Goal: Transaction & Acquisition: Purchase product/service

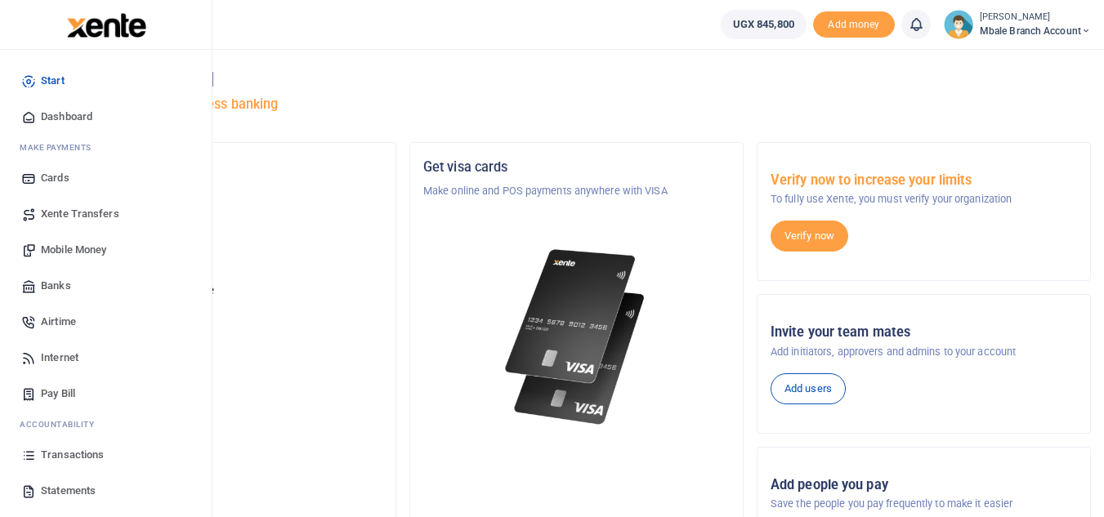
click at [68, 256] on span "Mobile Money" at bounding box center [73, 250] width 65 height 16
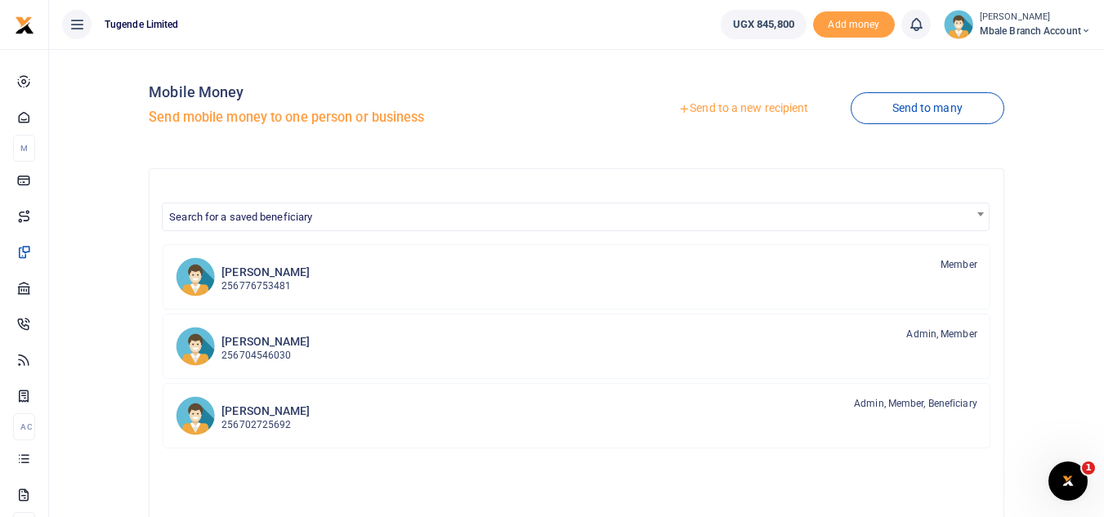
click at [734, 108] on link "Send to a new recipient" at bounding box center [743, 108] width 213 height 29
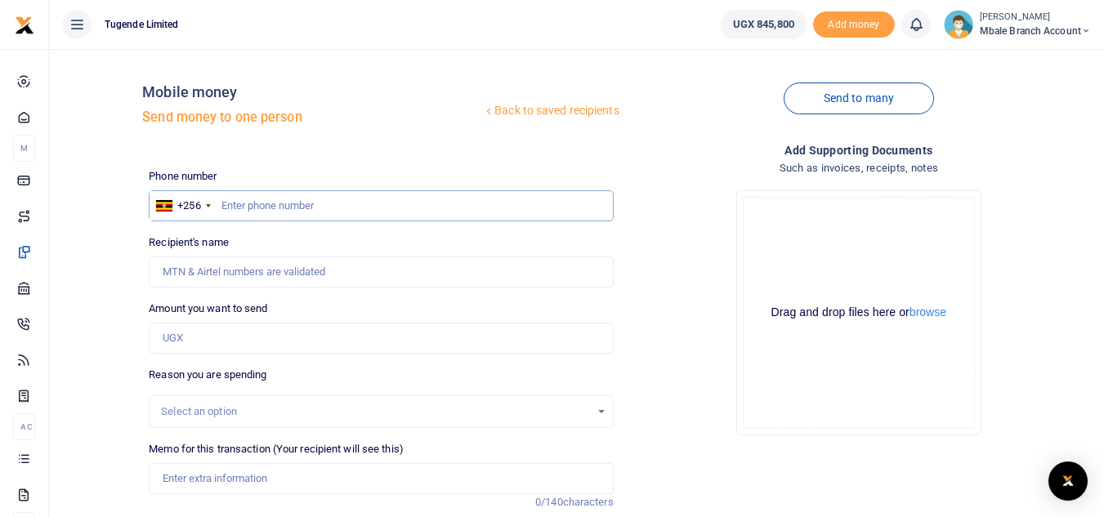
click at [267, 204] on input "text" at bounding box center [381, 205] width 464 height 31
type input "704639726"
type input "[PERSON_NAME]"
type input "704639726"
click at [237, 336] on input "Amount you want to send" at bounding box center [381, 338] width 464 height 31
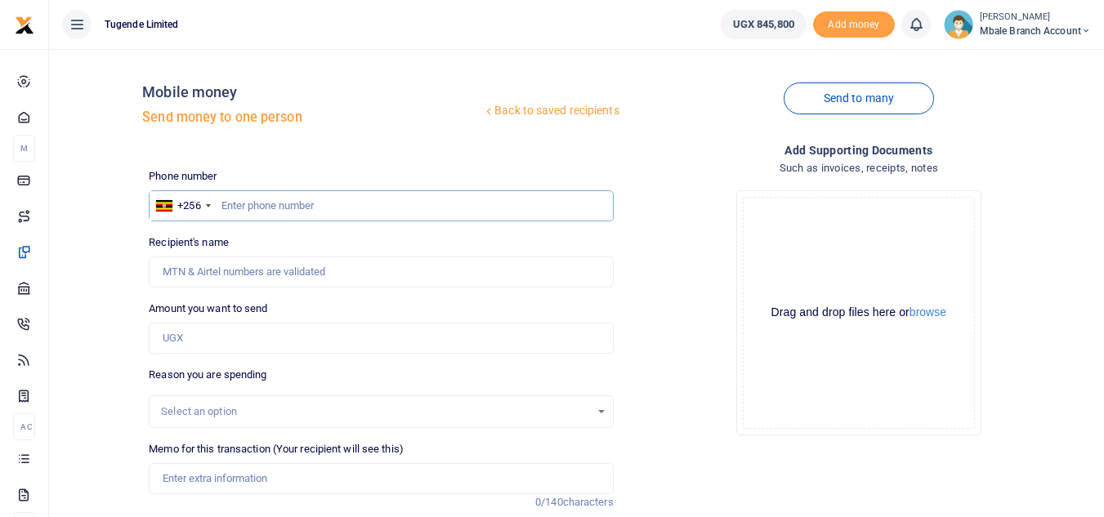
click at [329, 213] on input "text" at bounding box center [381, 205] width 464 height 31
type input "704639726"
type input "Jimmy Musimbi"
type input "704639726"
click at [218, 334] on input "Amount you want to send" at bounding box center [381, 338] width 464 height 31
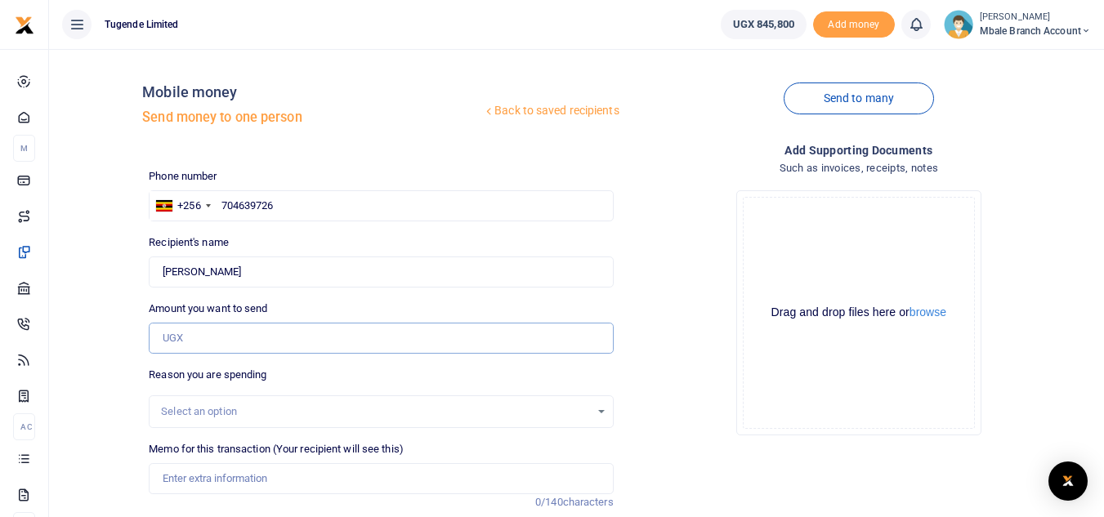
click at [235, 333] on input "Amount you want to send" at bounding box center [381, 338] width 464 height 31
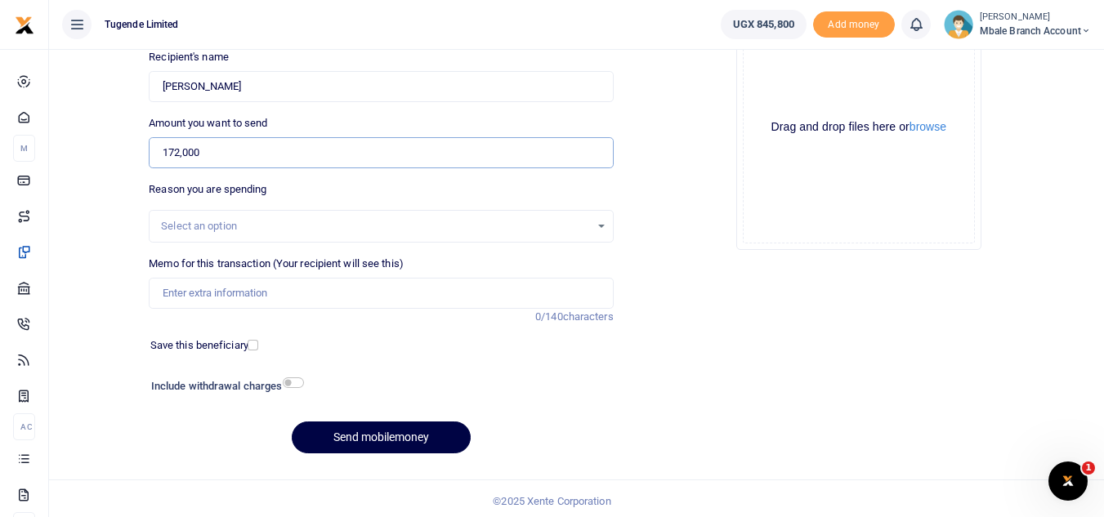
scroll to position [190, 0]
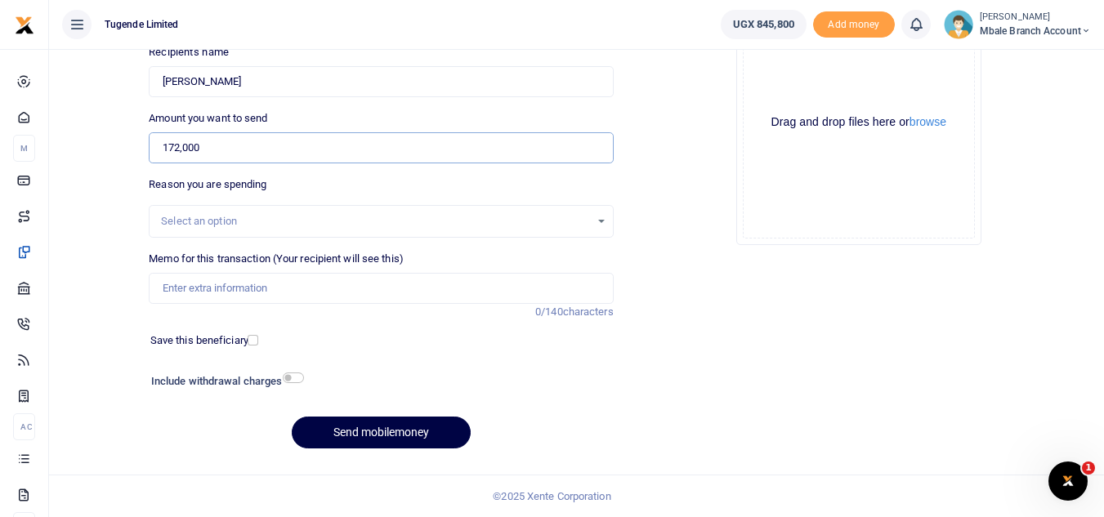
type input "172,000"
click at [203, 222] on div "Select an option" at bounding box center [375, 221] width 428 height 16
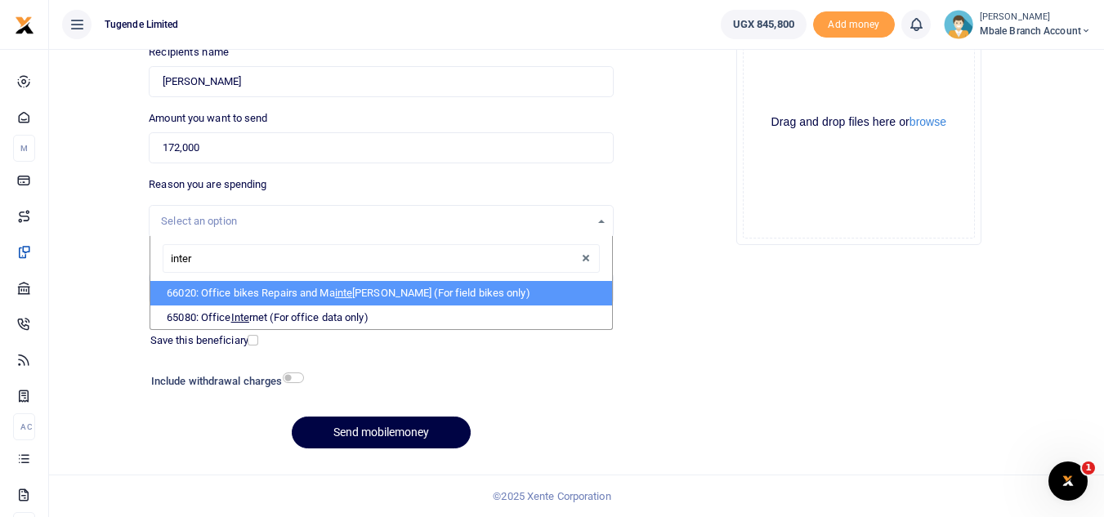
type input "intern"
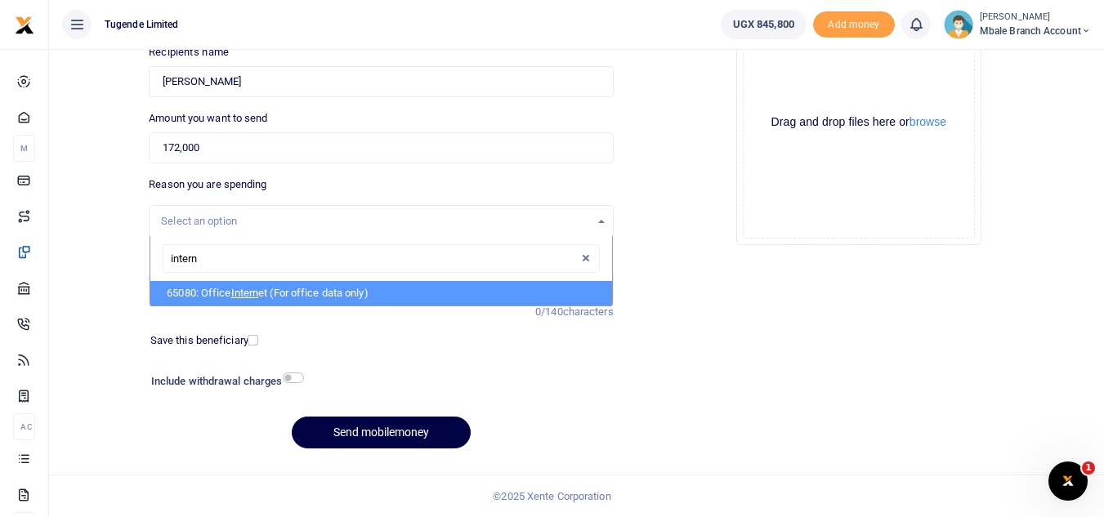
click at [214, 301] on li "65080: Office Intern et (For office data only)" at bounding box center [380, 293] width 461 height 25
select select "35"
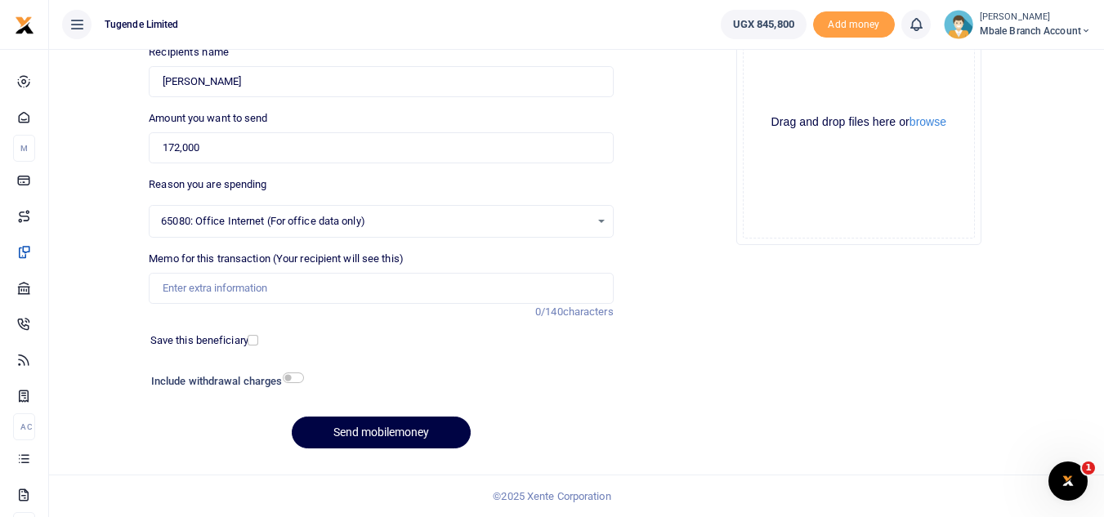
click at [137, 433] on div "Back to saved recipients Mobile money Send money to one person Send to many Pho…" at bounding box center [577, 167] width 1042 height 590
click at [262, 283] on input "Memo for this transaction (Your recipient will see this)" at bounding box center [381, 288] width 464 height 31
paste input "TLUG-016484"
click at [193, 288] on input "TLUG-016484" at bounding box center [381, 288] width 464 height 31
type input "TLUG016484"
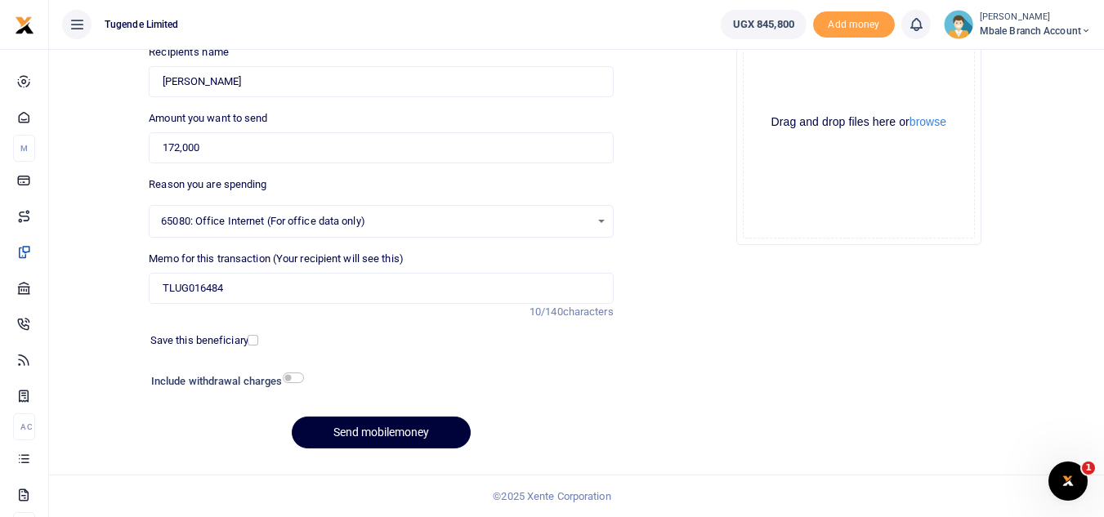
click at [366, 431] on button "Send mobilemoney" at bounding box center [381, 433] width 179 height 32
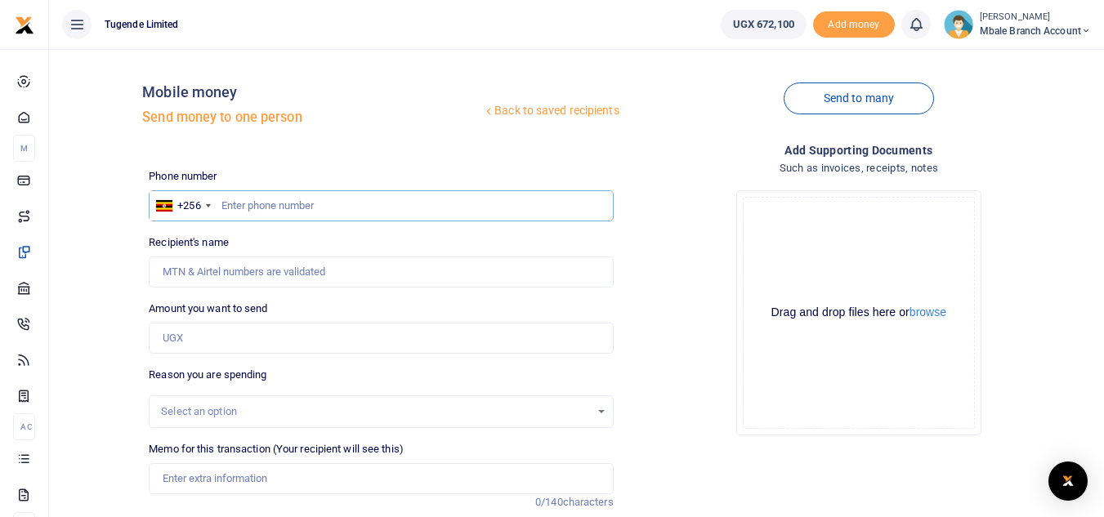
click at [310, 206] on input "text" at bounding box center [381, 205] width 464 height 31
type input "0"
type input "788016060"
type input "Felix Abednego"
type input "788016060"
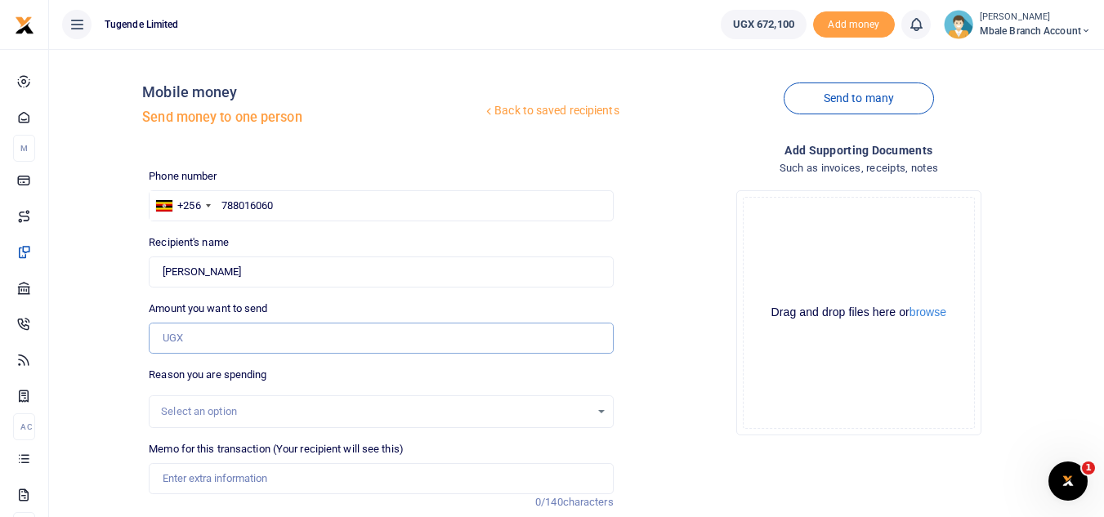
click at [244, 332] on input "Amount you want to send" at bounding box center [381, 338] width 464 height 31
type input "157,000"
click at [578, 420] on div "Select an option" at bounding box center [381, 412] width 463 height 18
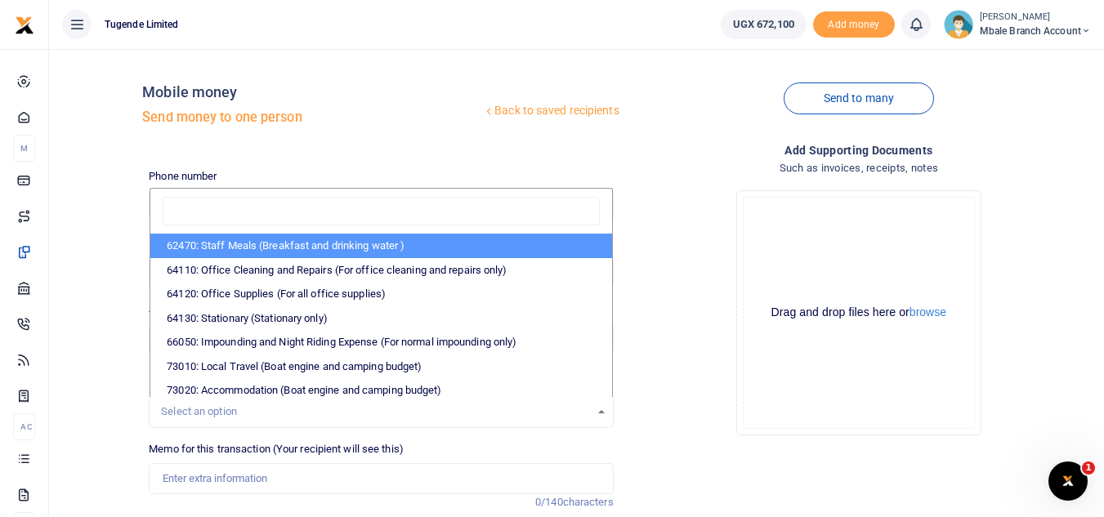
click at [249, 239] on li "62470: Staff Meals (Breakfast and drinking water )" at bounding box center [380, 246] width 461 height 25
select select "23"
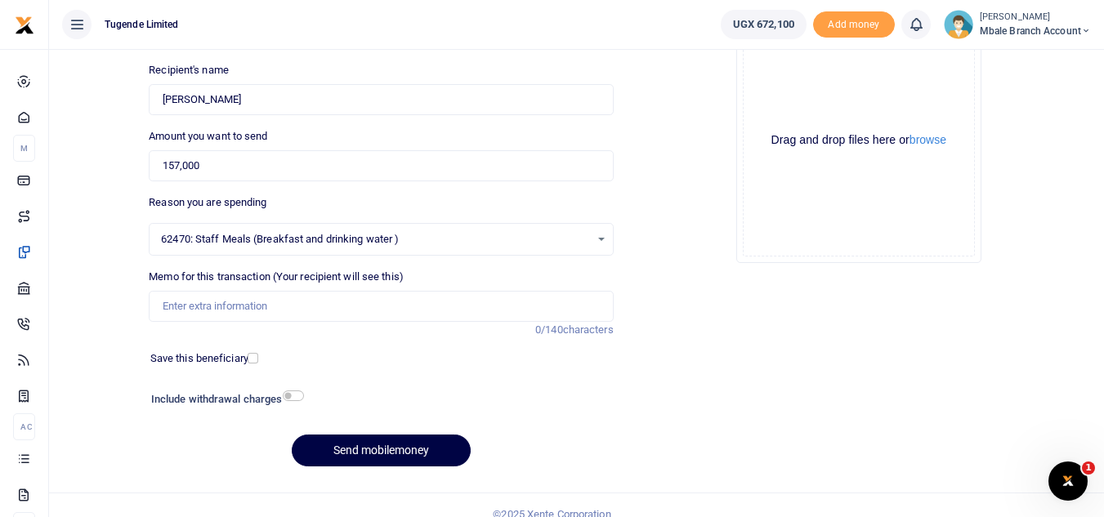
scroll to position [190, 0]
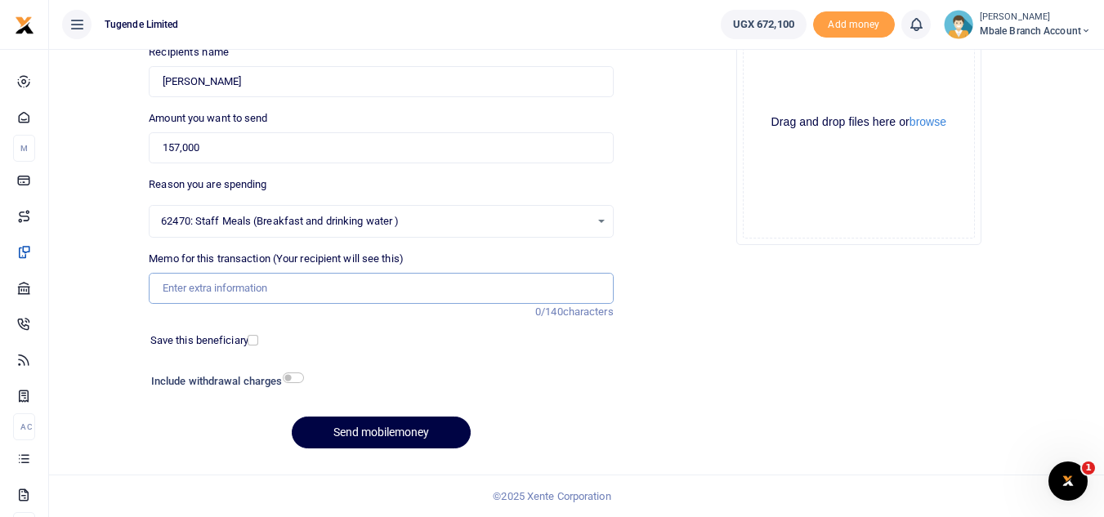
click at [262, 284] on input "Memo for this transaction (Your recipient will see this)" at bounding box center [381, 288] width 464 height 31
paste input "TLUG-016624"
click at [193, 288] on input "TLUG-016624" at bounding box center [381, 288] width 464 height 31
type input "TLUG016624"
click at [333, 436] on button "Send mobilemoney" at bounding box center [381, 433] width 179 height 32
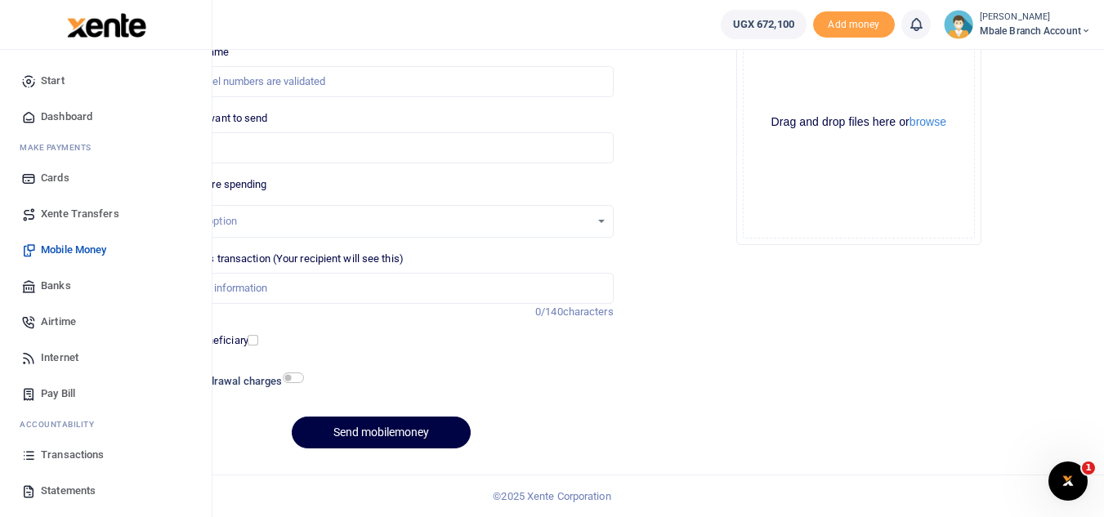
click at [58, 459] on span "Transactions" at bounding box center [72, 455] width 63 height 16
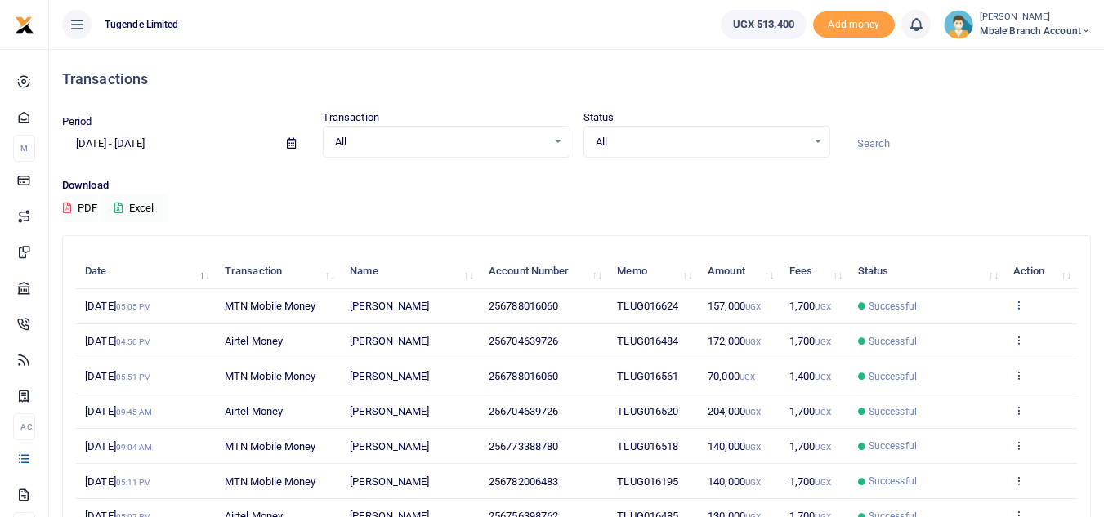
click at [1016, 304] on icon at bounding box center [1018, 304] width 11 height 11
click at [948, 327] on link "View details" at bounding box center [958, 332] width 129 height 23
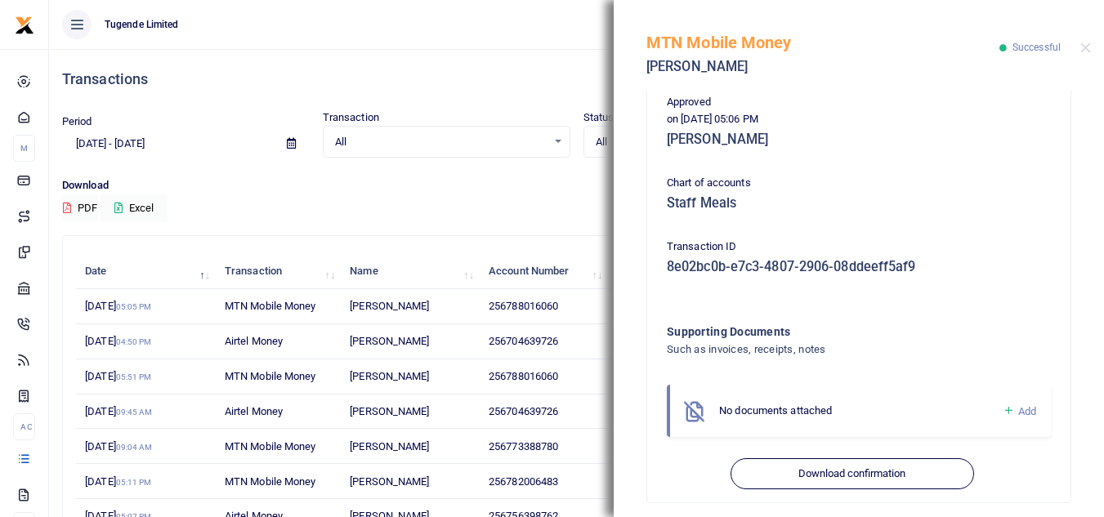
scroll to position [416, 0]
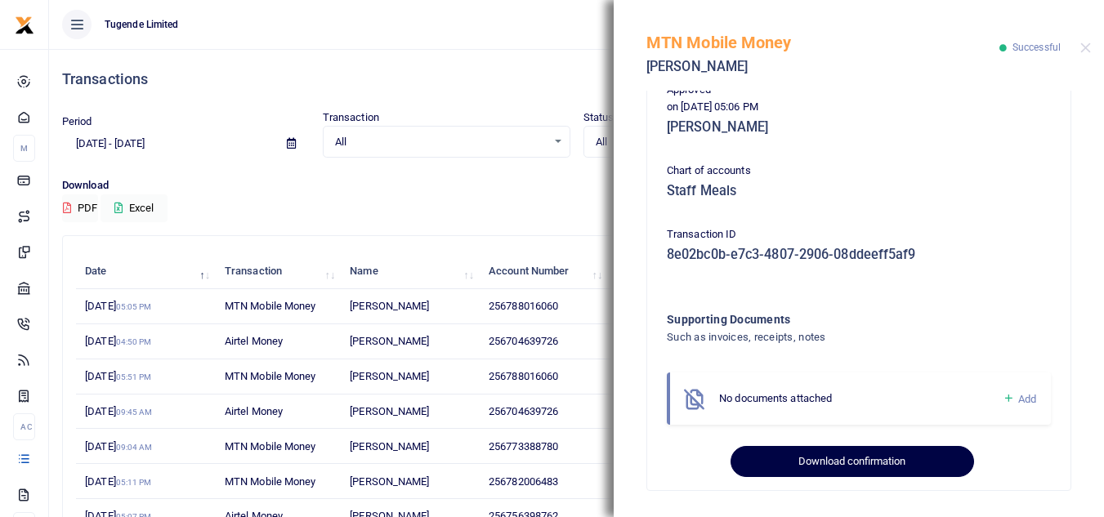
click at [851, 452] on button "Download confirmation" at bounding box center [852, 461] width 243 height 31
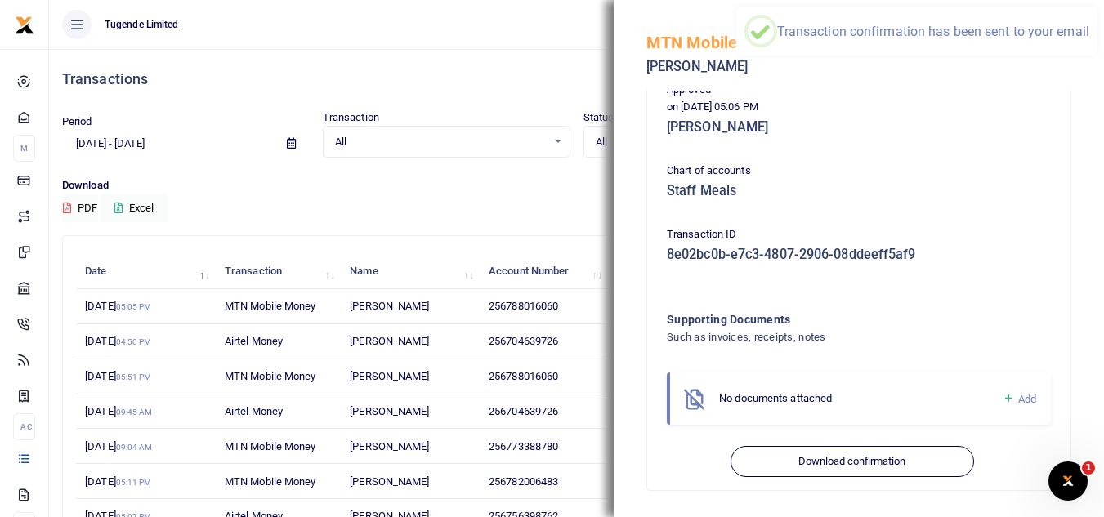
scroll to position [0, 0]
